Goal: Transaction & Acquisition: Purchase product/service

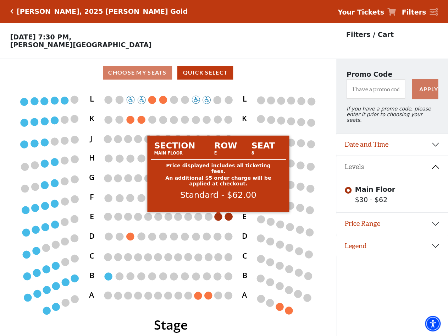
click at [218, 219] on circle at bounding box center [219, 216] width 8 height 8
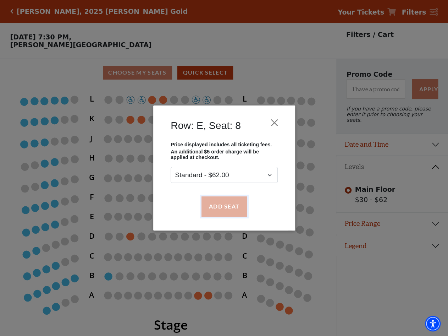
click at [227, 208] on button "Add Seat" at bounding box center [223, 206] width 45 height 20
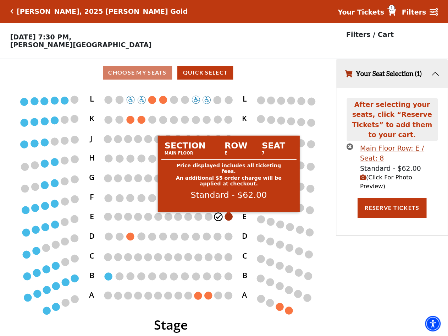
click at [228, 219] on circle at bounding box center [229, 216] width 8 height 8
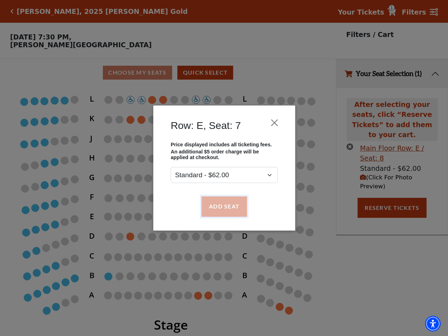
click at [227, 210] on button "Add Seat" at bounding box center [223, 206] width 45 height 20
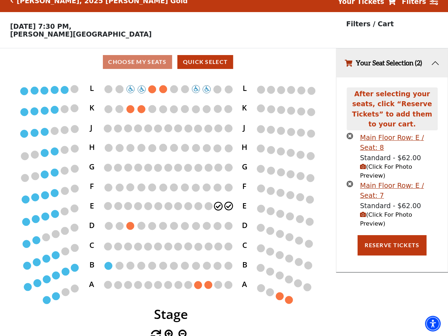
scroll to position [16, 0]
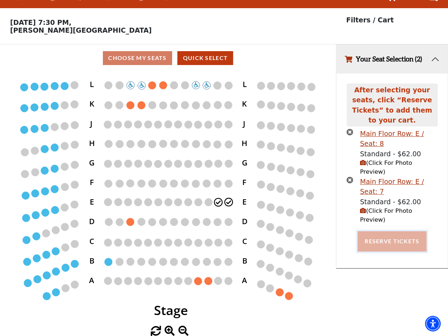
click at [378, 231] on button "Reserve Tickets" at bounding box center [392, 241] width 69 height 20
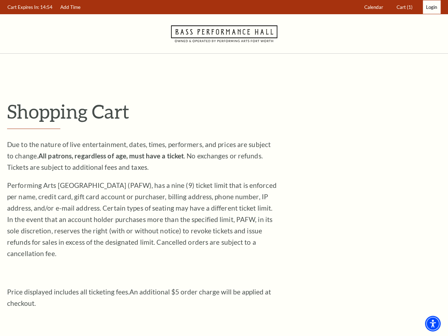
click at [431, 7] on span "Login" at bounding box center [431, 7] width 11 height 6
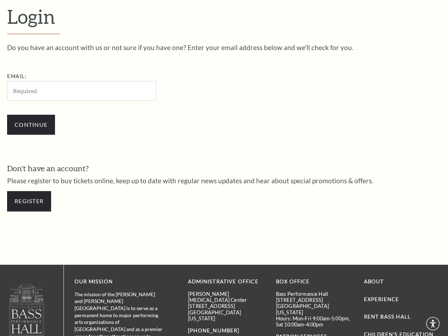
scroll to position [189, 0]
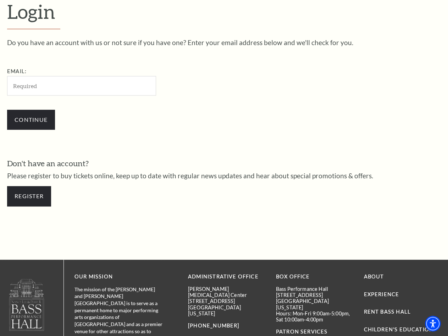
click at [101, 87] on input "Email:" at bounding box center [81, 86] width 149 height 20
type input "fastiger@gmail.com"
click at [33, 119] on input "Continue" at bounding box center [31, 120] width 48 height 20
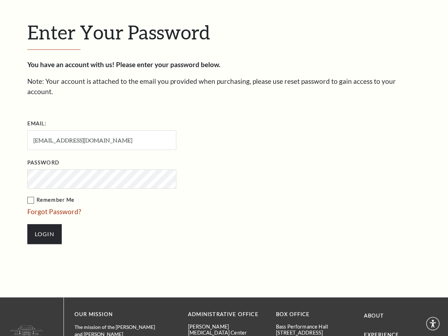
scroll to position [195, 0]
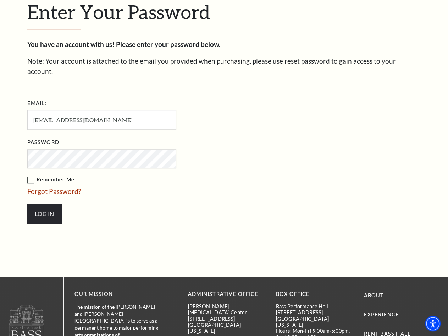
click at [30, 175] on label "Remember Me" at bounding box center [137, 179] width 220 height 9
click at [0, 0] on input "Remember Me" at bounding box center [0, 0] width 0 height 0
click at [38, 204] on input "Login" at bounding box center [44, 214] width 34 height 20
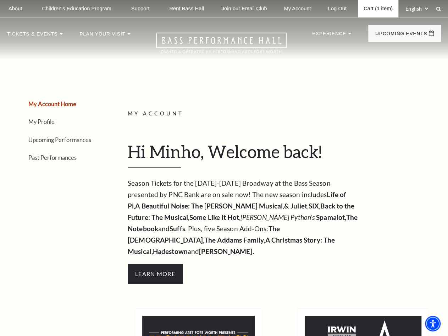
click at [372, 9] on link "Cart (1 item)" at bounding box center [378, 8] width 40 height 17
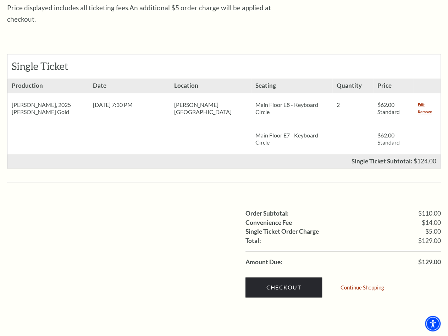
scroll to position [426, 0]
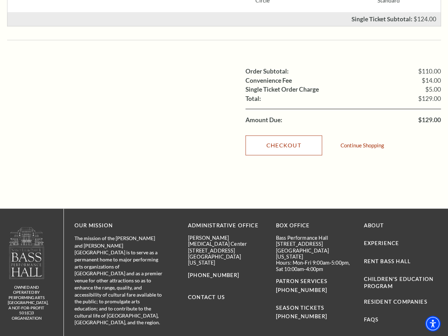
click at [279, 135] on link "Checkout" at bounding box center [283, 145] width 77 height 20
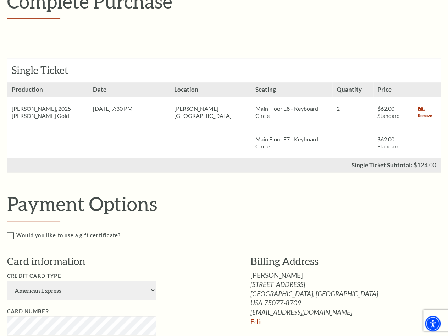
scroll to position [284, 0]
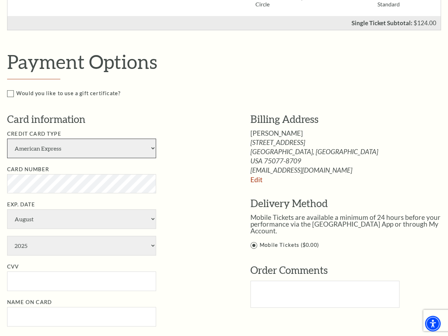
click at [152, 145] on select "American Express Visa Master Card Discover" at bounding box center [81, 148] width 149 height 20
select select "24"
click at [7, 138] on select "American Express Visa Master Card Discover" at bounding box center [81, 148] width 149 height 20
select select "3"
select select "2027"
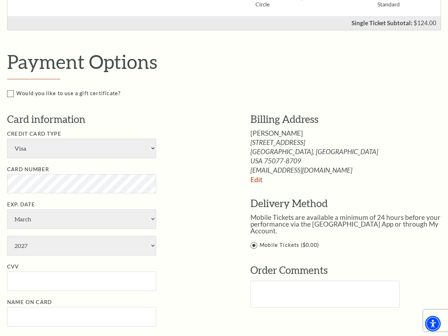
type input "330"
type input "Minho Kim"
click at [217, 192] on ul "Credit Card Type American Express Visa Master Card Discover Card Number Exp. Da…" at bounding box center [118, 227] width 222 height 197
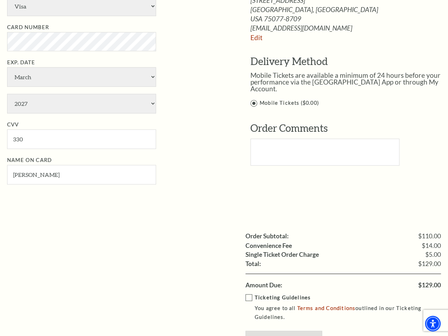
scroll to position [568, 0]
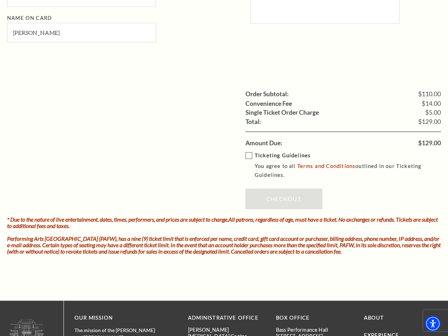
click at [250, 154] on label "Ticketing Guidelines You agree to all Terms and Conditions outlined in our Tick…" at bounding box center [348, 165] width 206 height 28
click at [0, 0] on input "Ticketing Guidelines You agree to all Terms and Conditions outlined in our Tick…" at bounding box center [0, 0] width 0 height 0
click at [279, 196] on link "Checkout" at bounding box center [283, 198] width 77 height 20
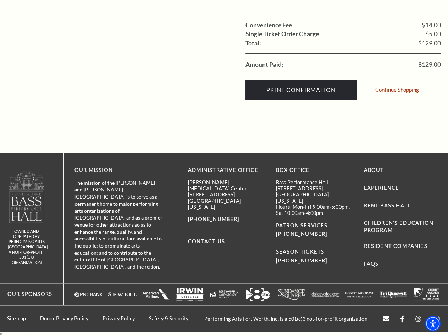
scroll to position [138, 0]
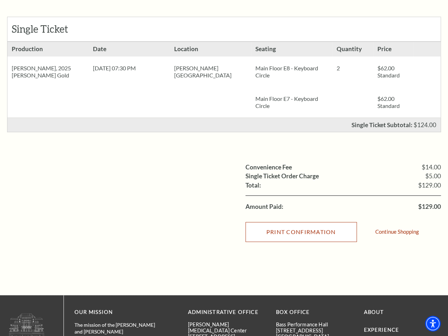
click at [285, 227] on input "Print Confirmation" at bounding box center [300, 232] width 111 height 20
